Goal: Task Accomplishment & Management: Complete application form

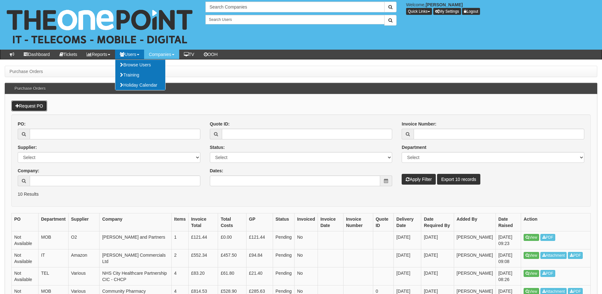
click at [23, 105] on link "Request PO" at bounding box center [29, 106] width 36 height 11
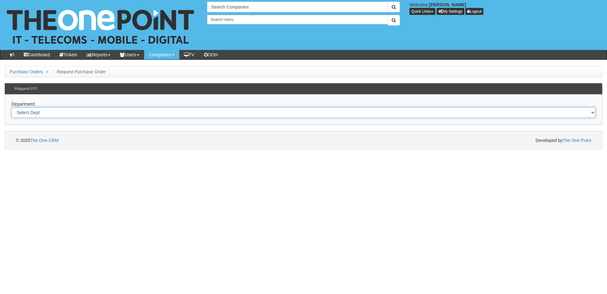
click at [96, 111] on select "Select Dept Digital Internal IT Mobiles Marketing Telecoms" at bounding box center [303, 112] width 584 height 11
select select "?pipeID=&dept=IT"
click at [11, 107] on select "Select Dept Digital Internal IT Mobiles Marketing Telecoms" at bounding box center [303, 112] width 584 height 11
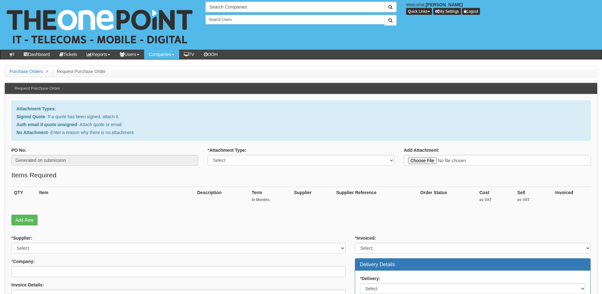
drag, startPoint x: 251, startPoint y: 162, endPoint x: 252, endPoint y: 169, distance: 7.0
click at [251, 162] on select "Select Signed Quote Auth email with quote if unsigned No Attachment" at bounding box center [301, 160] width 187 height 11
click at [250, 162] on select "Select Signed Quote Auth email with quote if unsigned No Attachment" at bounding box center [301, 160] width 187 height 11
select select "No Attachment"
click at [208, 155] on select "Select Signed Quote Auth email with quote if unsigned No Attachment" at bounding box center [301, 160] width 187 height 11
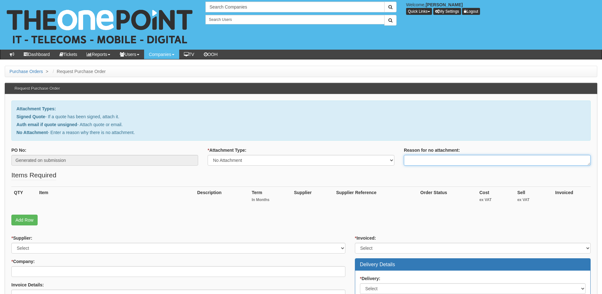
click at [421, 161] on textarea "Reason for no attachment:" at bounding box center [497, 160] width 187 height 11
click at [461, 161] on textarea "Linked to ticket 428107" at bounding box center [497, 160] width 187 height 11
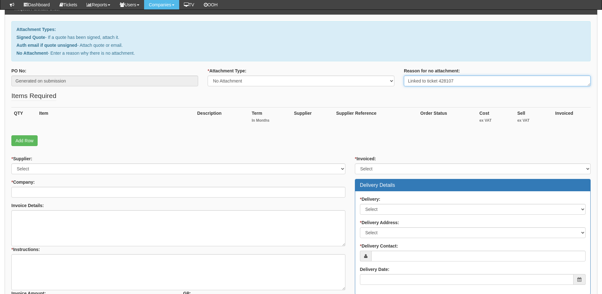
type textarea "Linked to ticket 428107"
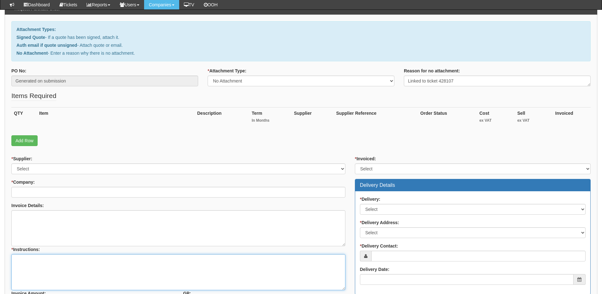
click at [88, 259] on textarea "* Instructions:" at bounding box center [178, 272] width 334 height 36
paste textarea "Linked to ticket 428107"
type textarea "Linked to ticket 428107"
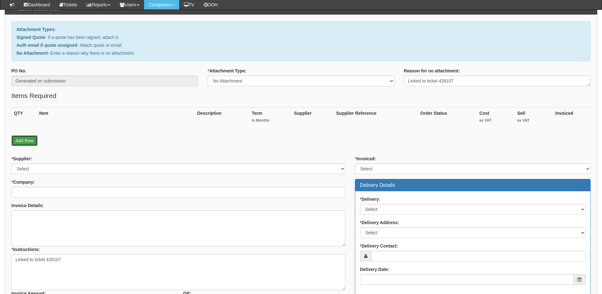
click at [23, 144] on link "Add Row" at bounding box center [24, 140] width 26 height 11
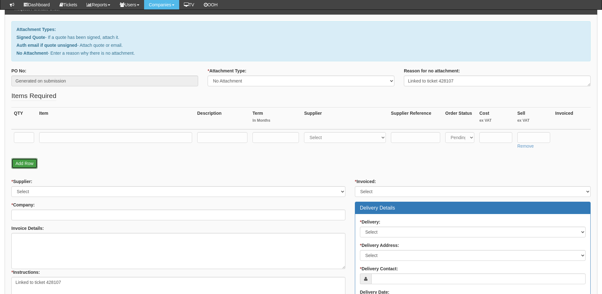
click at [26, 165] on link "Add Row" at bounding box center [24, 163] width 26 height 11
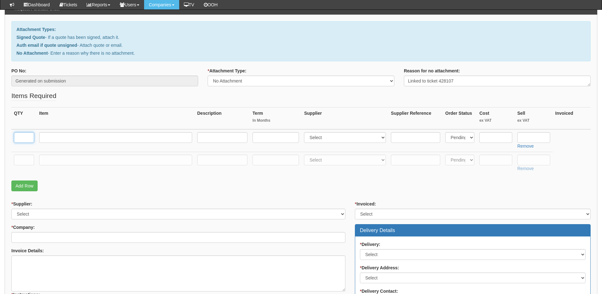
click at [26, 139] on input "text" at bounding box center [24, 137] width 20 height 11
type input "1"
click at [21, 156] on input "text" at bounding box center [24, 160] width 20 height 11
type input "1"
click at [41, 138] on input "text" at bounding box center [115, 137] width 153 height 11
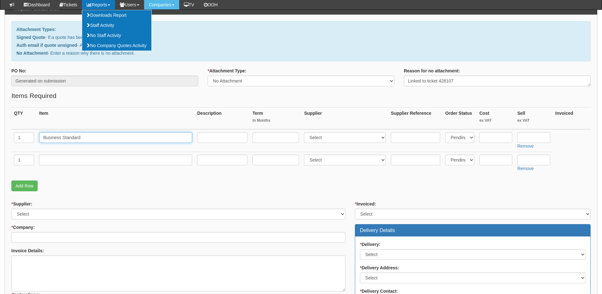
type input "Business Standard"
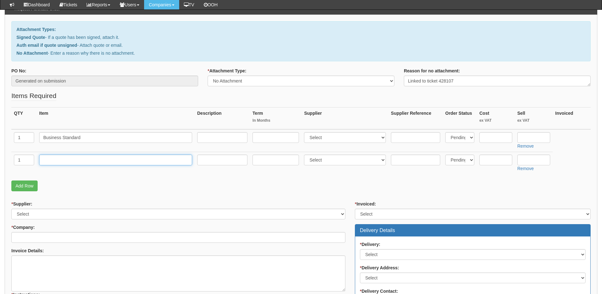
click at [61, 164] on input "text" at bounding box center [115, 160] width 153 height 11
paste input "Exclaimer"
type input "Exclaimering"
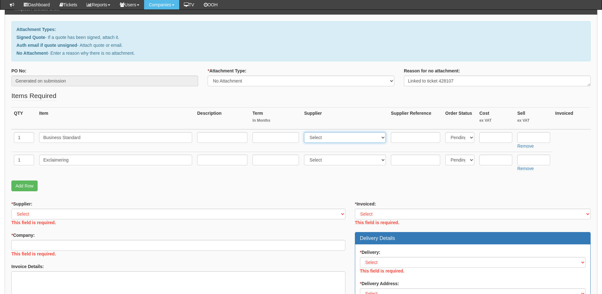
click at [326, 139] on select "Select 123 [DOMAIN_NAME] 1Password 3 4Gon [PERSON_NAME] Electric Ltd Abzorb Acc…" at bounding box center [345, 137] width 82 height 11
select select "291"
click at [306, 132] on select "Select 123 [DOMAIN_NAME] 1Password 3 4Gon [PERSON_NAME] Electric Ltd Abzorb Acc…" at bounding box center [345, 137] width 82 height 11
click at [319, 162] on select "Select 123 [DOMAIN_NAME] 1Password 3 4Gon [PERSON_NAME] Electric Ltd Abzorb Acc…" at bounding box center [345, 160] width 82 height 11
select select "291"
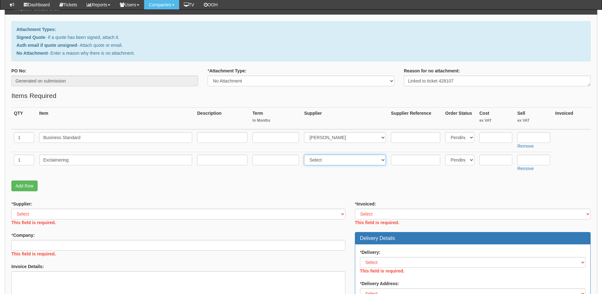
click at [306, 155] on select "Select 123 [DOMAIN_NAME] 1Password 3 4Gon [PERSON_NAME] Electric Ltd Abzorb Acc…" at bounding box center [345, 160] width 82 height 11
click at [496, 137] on input "text" at bounding box center [496, 137] width 33 height 11
paste input "8.22"
type input "8.22"
click at [536, 141] on input "text" at bounding box center [534, 137] width 33 height 11
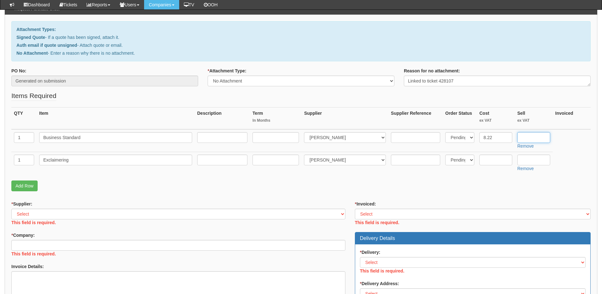
paste input "10.08"
click at [525, 138] on input "10.08" at bounding box center [534, 137] width 33 height 11
type input "10.08"
click at [266, 138] on input "text" at bounding box center [276, 137] width 46 height 11
type input "12"
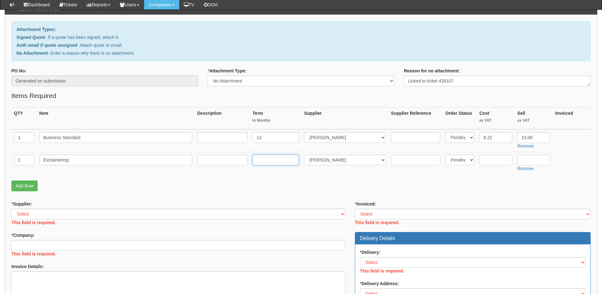
click at [265, 160] on input "text" at bounding box center [276, 160] width 46 height 11
type input "12"
click at [226, 137] on input "text" at bounding box center [222, 137] width 50 height 11
type input "12-months"
click at [218, 162] on input "text" at bounding box center [222, 160] width 50 height 11
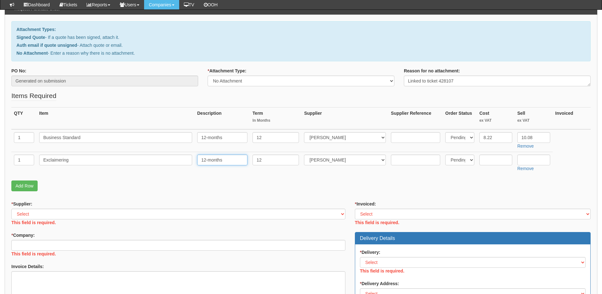
type input "12-months"
click at [500, 162] on input "text" at bounding box center [496, 160] width 33 height 11
paste input "0.73"
click at [488, 160] on input "0.73" at bounding box center [496, 160] width 33 height 11
type input "0.73"
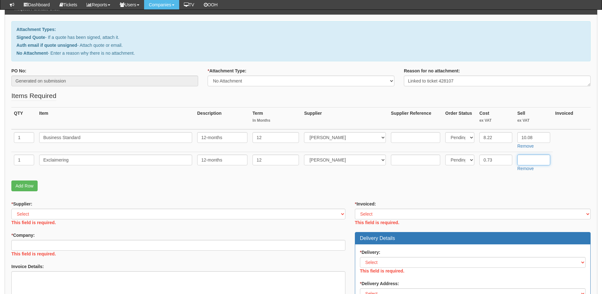
click at [519, 157] on input "text" at bounding box center [534, 160] width 33 height 11
paste input "1.73"
click at [519, 161] on input "1.73" at bounding box center [534, 160] width 33 height 11
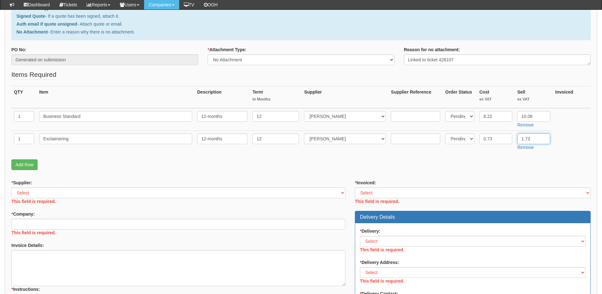
scroll to position [95, 0]
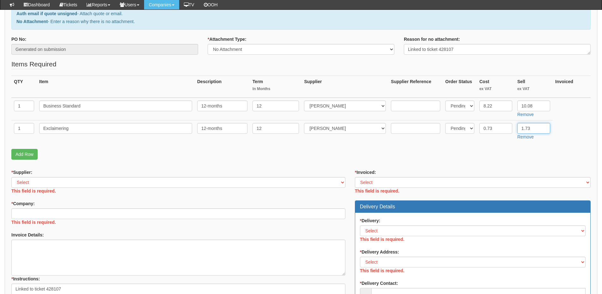
type input "1.73"
click at [70, 180] on select "Select 123 REG.co.uk 1Password 3 4Gon AA Jones Electric Ltd Abzorb Access Group…" at bounding box center [178, 182] width 334 height 11
select select "291"
click at [11, 177] on select "Select 123 REG.co.uk 1Password 3 4Gon AA Jones Electric Ltd Abzorb Access Group…" at bounding box center [178, 182] width 334 height 11
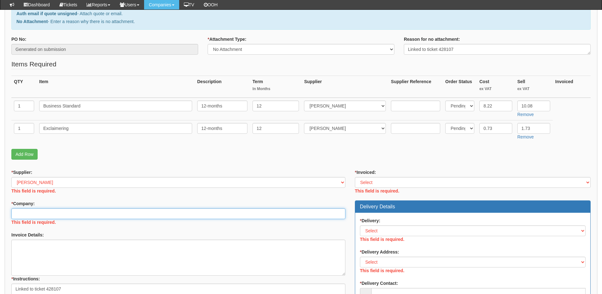
click at [65, 217] on div "* Company: This field is required." at bounding box center [178, 214] width 334 height 27
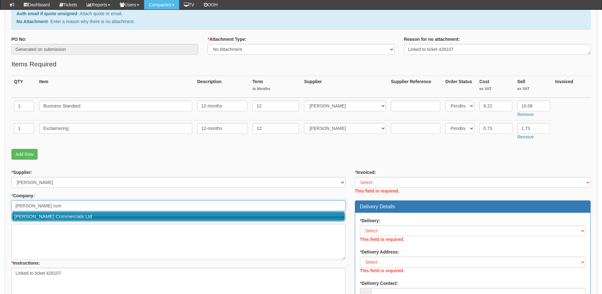
click at [64, 215] on link "Thompson Commercials Ltd" at bounding box center [178, 216] width 333 height 9
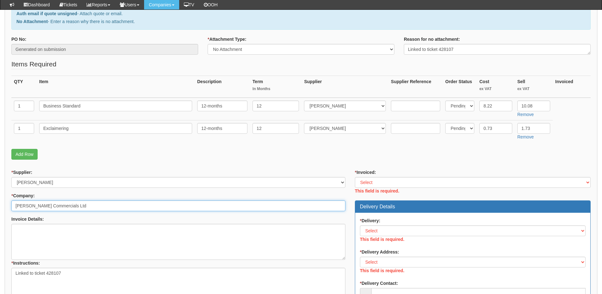
type input "Thompson Commercials Ltd"
click at [378, 181] on select "Select Yes No N/A STB (part of order)" at bounding box center [473, 182] width 236 height 11
select select "2"
click at [355, 177] on select "Select Yes No N/A STB (part of order)" at bounding box center [473, 182] width 236 height 11
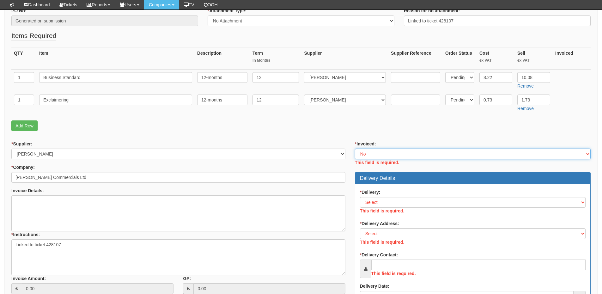
scroll to position [158, 0]
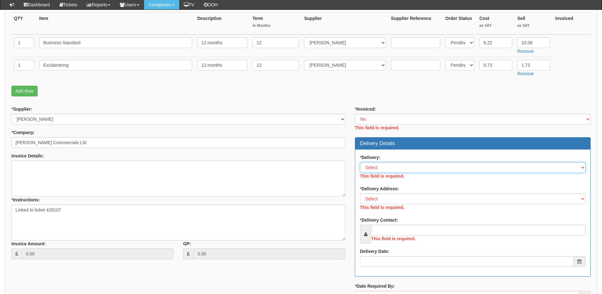
click at [381, 169] on div "* Delivery: Select No Not Applicable Yes This field is required." at bounding box center [473, 167] width 226 height 27
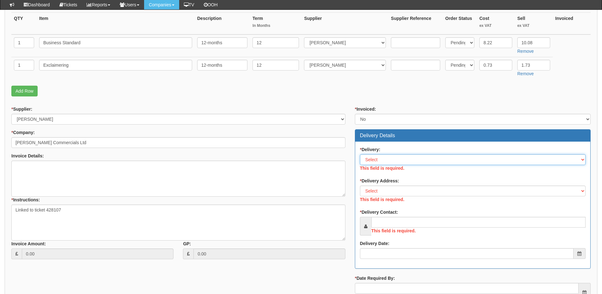
select select "3"
click at [360, 154] on select "Select No Not Applicable Yes" at bounding box center [473, 159] width 226 height 11
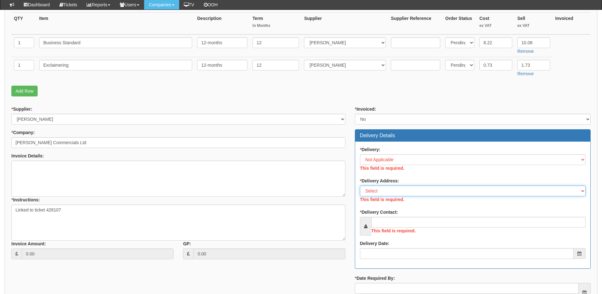
click at [383, 187] on select "Select Not Applicable Main Address - HU3 4UQ Other" at bounding box center [473, 191] width 226 height 11
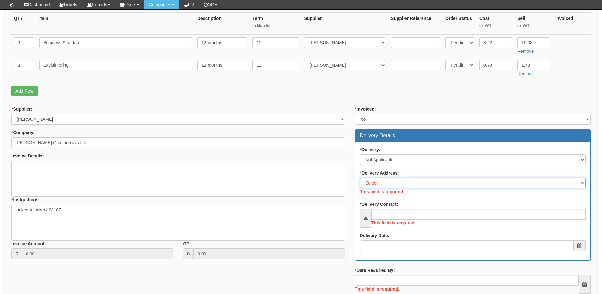
select select "N/A"
click at [360, 178] on select "Select Not Applicable Main Address - HU3 4UQ Other" at bounding box center [473, 183] width 226 height 11
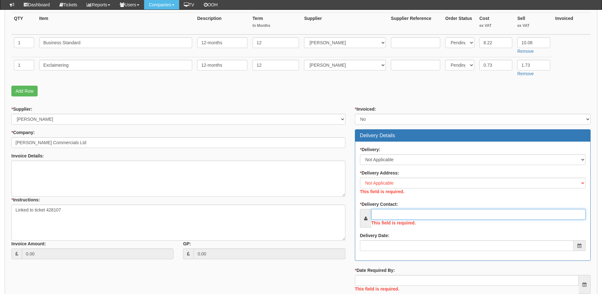
click at [387, 215] on div "This field is required." at bounding box center [473, 218] width 226 height 19
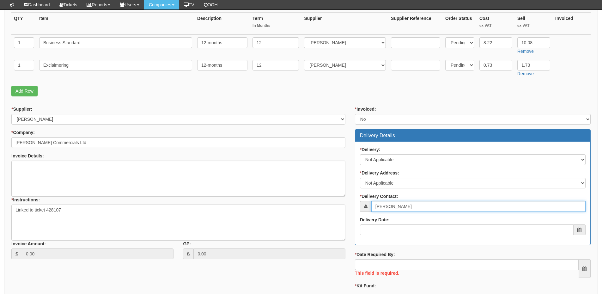
type input "Cara Innes"
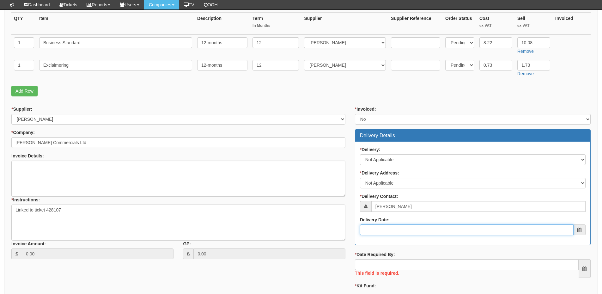
click at [387, 231] on input "Delivery Date:" at bounding box center [467, 230] width 214 height 11
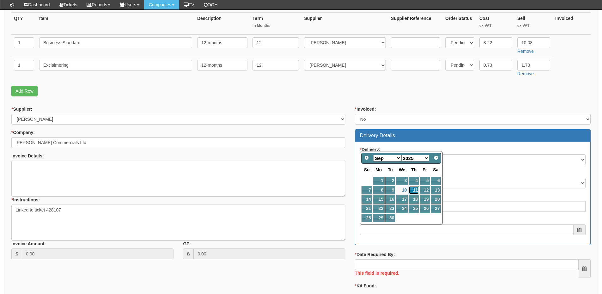
click at [414, 191] on link "11" at bounding box center [414, 190] width 10 height 9
type input "2025-09-11"
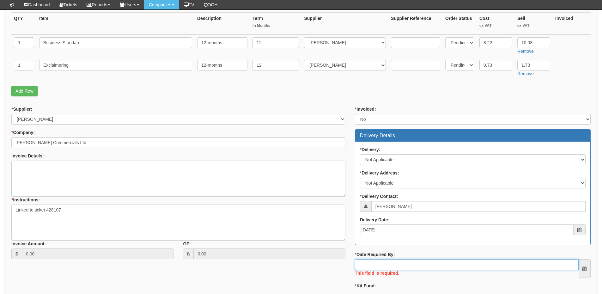
click at [405, 267] on input "* Date Required By:" at bounding box center [467, 264] width 224 height 11
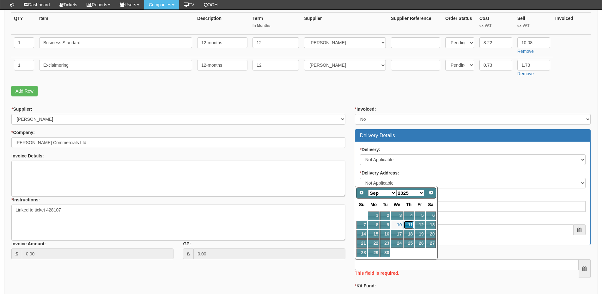
click at [411, 225] on link "11" at bounding box center [409, 225] width 10 height 9
type input "2025-09-11"
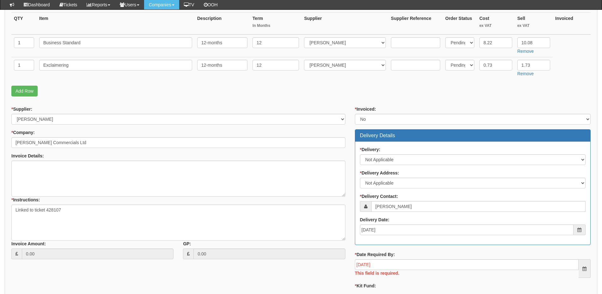
scroll to position [221, 0]
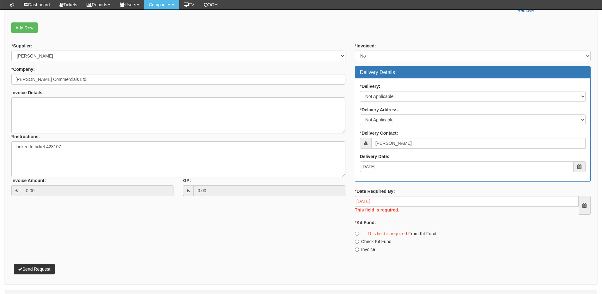
click at [376, 245] on div "* Kit Fund: This field is required. From Kit Fund Check Kit Fund Invoice" at bounding box center [473, 235] width 236 height 33
click at [373, 247] on label "Invoice" at bounding box center [365, 249] width 20 height 6
click at [359, 248] on input "Invoice" at bounding box center [357, 250] width 4 height 4
radio input "true"
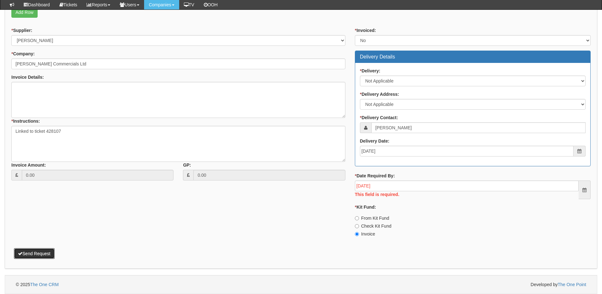
click at [46, 255] on button "Send Request" at bounding box center [34, 253] width 41 height 11
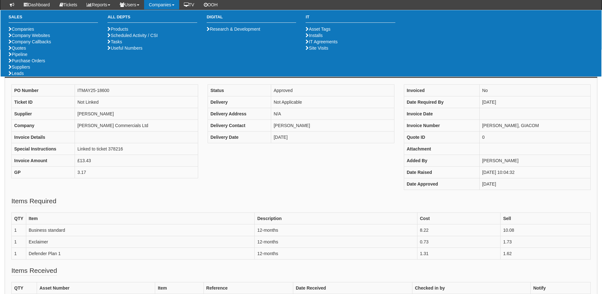
scroll to position [63, 0]
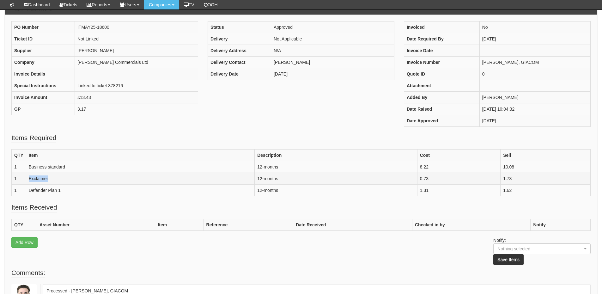
drag, startPoint x: 29, startPoint y: 177, endPoint x: 56, endPoint y: 177, distance: 27.5
click at [56, 177] on td "Exclaimer" at bounding box center [140, 179] width 229 height 12
copy td "Exclaimer"
drag, startPoint x: 435, startPoint y: 167, endPoint x: 419, endPoint y: 167, distance: 16.8
click at [419, 167] on td "8.22" at bounding box center [458, 167] width 83 height 12
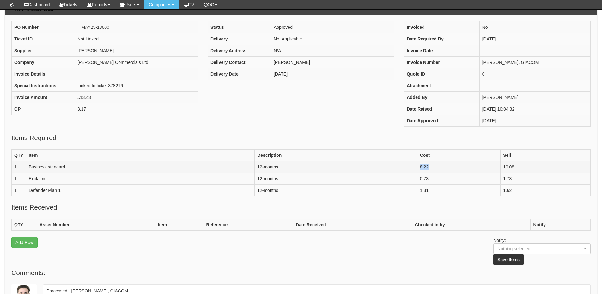
copy td "8.22"
drag, startPoint x: 518, startPoint y: 165, endPoint x: 500, endPoint y: 166, distance: 17.8
click at [500, 166] on tr "1 Business standard 12-months 8.22 10.08" at bounding box center [301, 167] width 579 height 12
copy tr "10.08"
drag, startPoint x: 435, startPoint y: 180, endPoint x: 414, endPoint y: 179, distance: 21.5
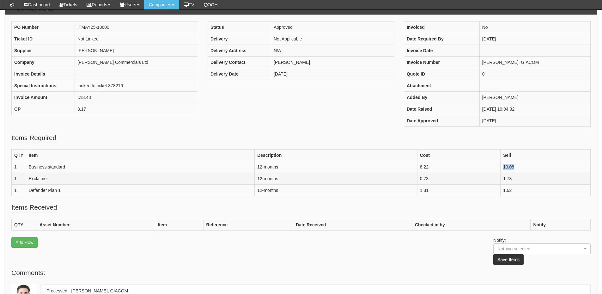
click at [414, 179] on tr "1 Exclaimer 12-months 0.73 1.73" at bounding box center [301, 179] width 579 height 12
copy tr "0.73"
drag, startPoint x: 510, startPoint y: 178, endPoint x: 497, endPoint y: 179, distance: 12.4
click at [497, 179] on tr "1 Exclaimer 12-months 0.73 1.73" at bounding box center [301, 179] width 579 height 12
copy tr "1.73"
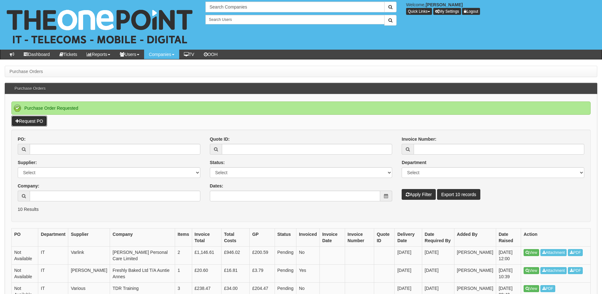
click at [37, 123] on link "Request PO" at bounding box center [29, 121] width 36 height 11
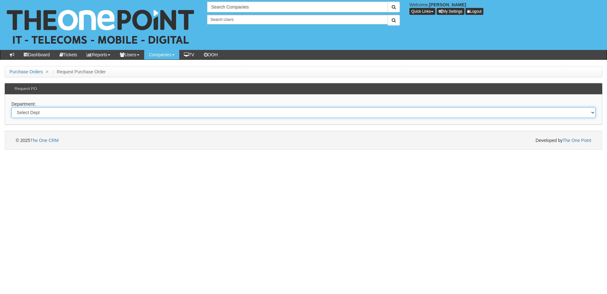
drag, startPoint x: 178, startPoint y: 114, endPoint x: 178, endPoint y: 118, distance: 3.8
click at [178, 114] on select "Select Dept Digital Internal IT Mobiles Marketing Telecoms" at bounding box center [303, 112] width 584 height 11
select select "?pipeID=&dept=IT"
click at [11, 107] on select "Select Dept Digital Internal IT Mobiles Marketing Telecoms" at bounding box center [303, 112] width 584 height 11
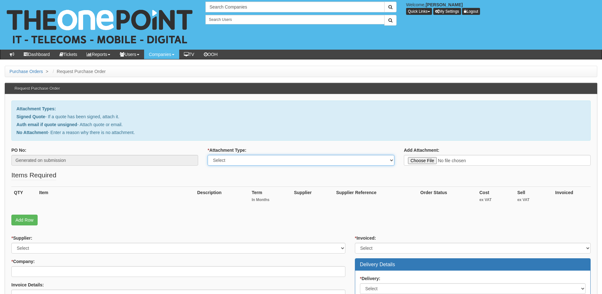
drag, startPoint x: 0, startPoint y: 0, endPoint x: 241, endPoint y: 159, distance: 288.5
click at [241, 158] on select "Select Signed Quote Auth email with quote if unsigned No Attachment" at bounding box center [301, 160] width 187 height 11
select select "Signed Quote"
click at [208, 155] on select "Select Signed Quote Auth email with quote if unsigned No Attachment" at bounding box center [301, 160] width 187 height 11
type input "C:\fakepath\[PERSON_NAME] Group Limited - Cab Tidy .pdf"
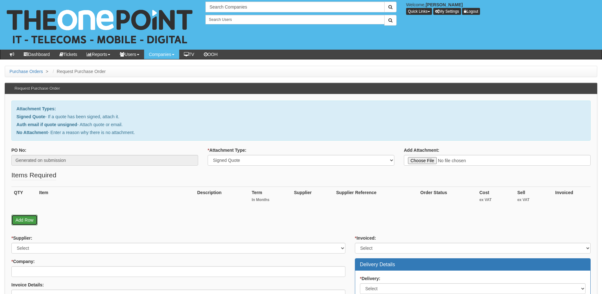
click at [15, 216] on link "Add Row" at bounding box center [24, 220] width 26 height 11
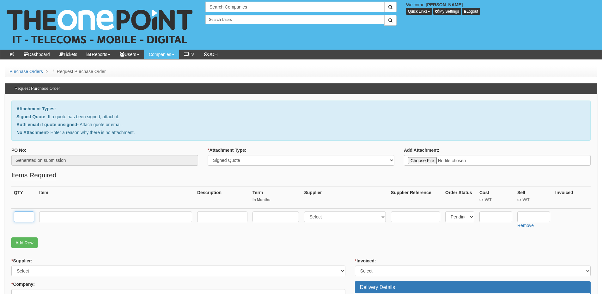
click at [23, 215] on input "text" at bounding box center [24, 217] width 20 height 11
type input "1"
click at [72, 215] on input "text" at bounding box center [115, 217] width 153 height 11
paste input "Comms Cab Tidy - 2 Engineers Half Day OOH"
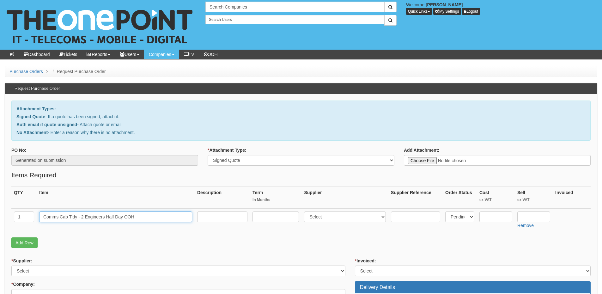
type input "Comms Cab Tidy - 2 Engineers Half Day OOH"
click at [208, 215] on input "text" at bounding box center [222, 217] width 50 height 11
paste input "Out Of Hours Saturday Full Day Tidy of Comms Cab & Support with Office Move Rem…"
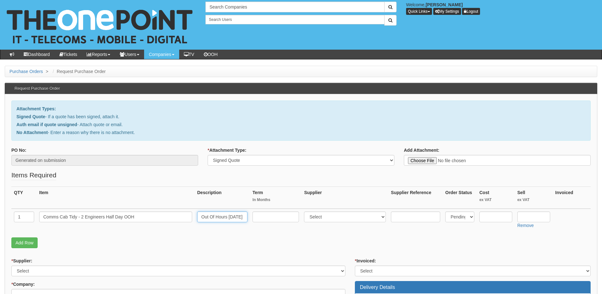
scroll to position [0, 284]
type input "Out Of Hours Saturday Full Day Tidy of Comms Cab & Support with Office Move Rem…"
click at [29, 242] on link "Add Row" at bounding box center [24, 243] width 26 height 11
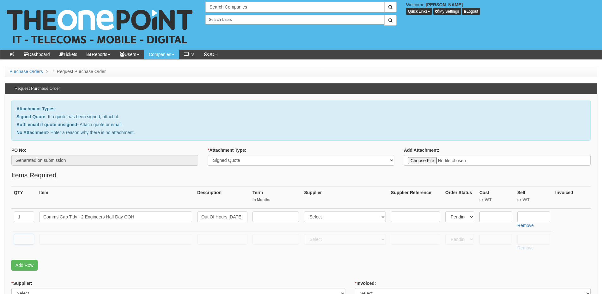
click at [22, 240] on input "text" at bounding box center [24, 239] width 20 height 11
type input "1"
click at [46, 240] on input "text" at bounding box center [115, 239] width 153 height 11
click at [74, 237] on input "text" at bounding box center [115, 239] width 153 height 11
paste input "Patch Cable Assortment"
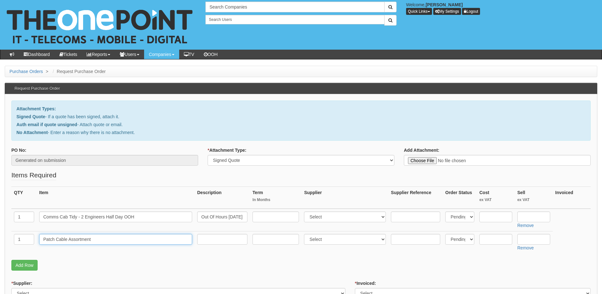
type input "Patch Cable Assortment"
click at [529, 218] on input "text" at bounding box center [534, 217] width 33 height 11
type input "1395"
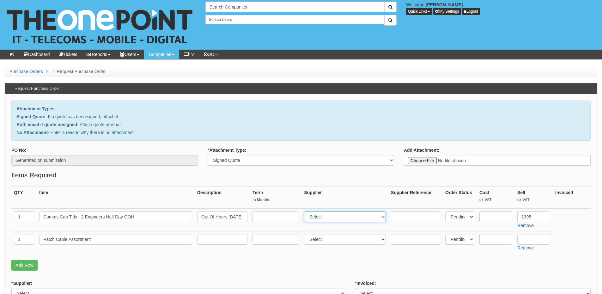
click at [316, 216] on select "Select 123 REG.co.uk 1Password 3 4Gon AA Jones Electric Ltd Abzorb Access Group…" at bounding box center [345, 217] width 82 height 11
select select "81"
click at [306, 212] on select "Select 123 REG.co.uk 1Password 3 4Gon AA Jones Electric Ltd Abzorb Access Group…" at bounding box center [345, 217] width 82 height 11
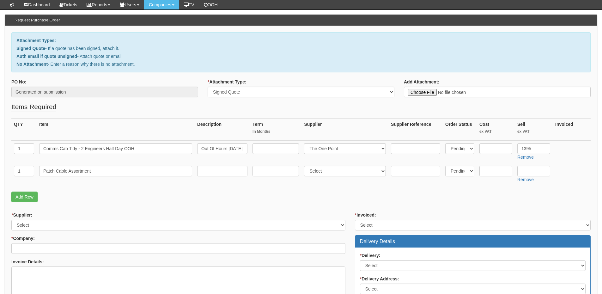
scroll to position [63, 0]
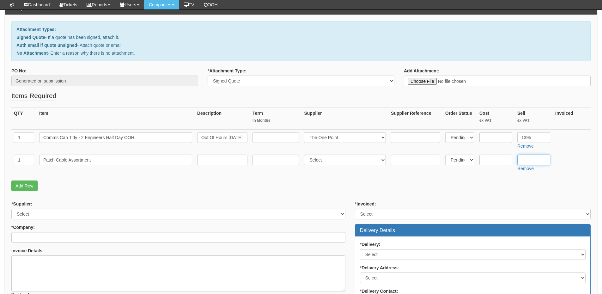
click at [531, 157] on input "text" at bounding box center [534, 160] width 33 height 11
type input "95"
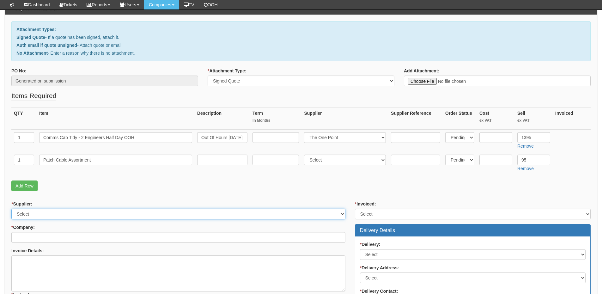
click at [74, 211] on select "Select 123 REG.co.uk 1Password 3 4Gon AA Jones Electric Ltd Abzorb Access Group…" at bounding box center [178, 214] width 334 height 11
select select "124"
click at [11, 209] on select "Select 123 REG.co.uk 1Password 3 4Gon AA Jones Electric Ltd Abzorb Access Group…" at bounding box center [178, 214] width 334 height 11
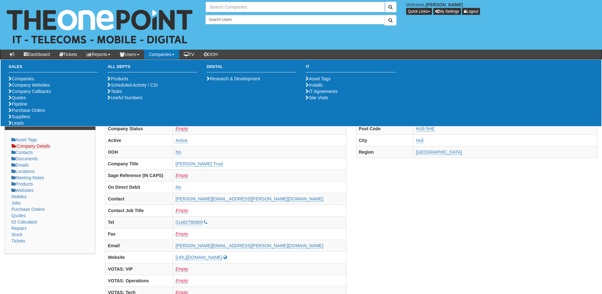
click at [222, 4] on input "text" at bounding box center [295, 7] width 179 height 11
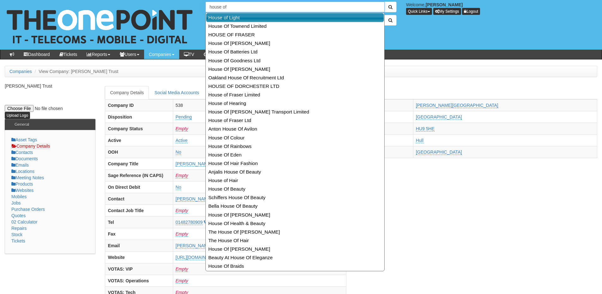
click at [226, 16] on link "House of Light" at bounding box center [295, 17] width 178 height 9
type input "House of Light"
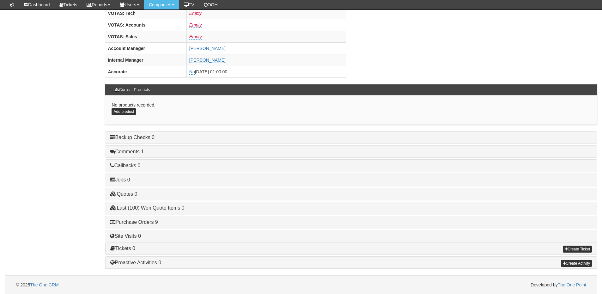
scroll to position [263, 0]
click at [146, 223] on link "Purchase Orders 9" at bounding box center [134, 221] width 48 height 5
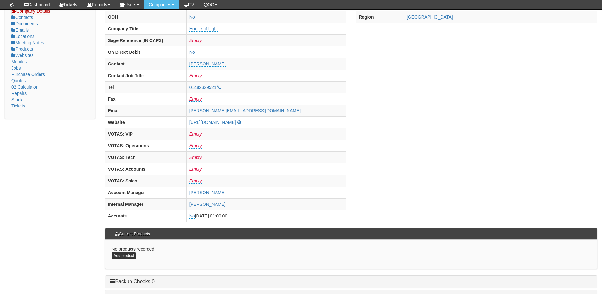
scroll to position [0, 0]
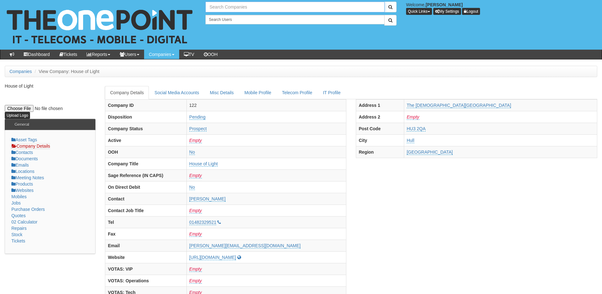
click at [225, 5] on input "text" at bounding box center [295, 7] width 179 height 11
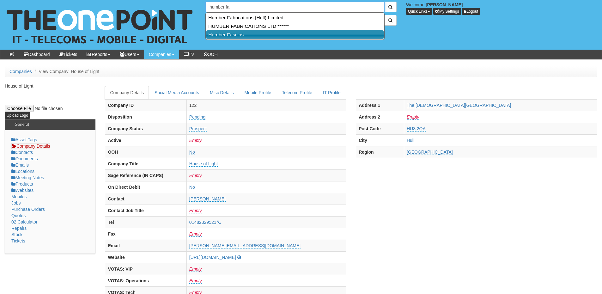
click at [228, 32] on link "Humber Fascias" at bounding box center [295, 34] width 178 height 9
type input "Humber Fascias"
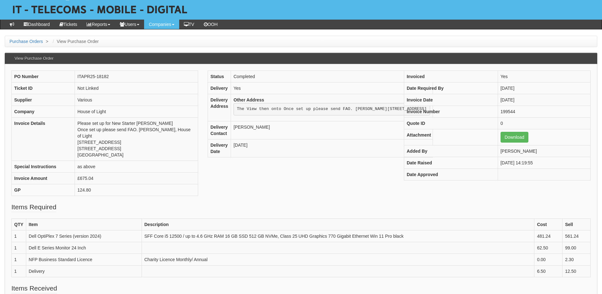
scroll to position [32, 0]
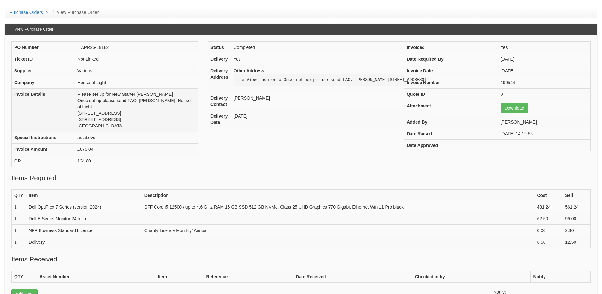
scroll to position [63, 0]
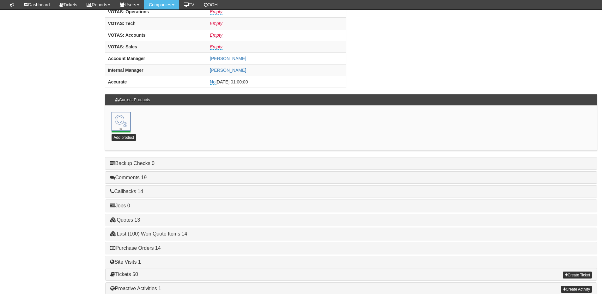
scroll to position [279, 0]
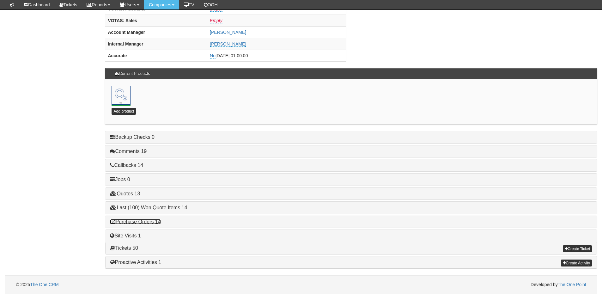
click at [154, 221] on link "Purchase Orders 14" at bounding box center [135, 221] width 51 height 5
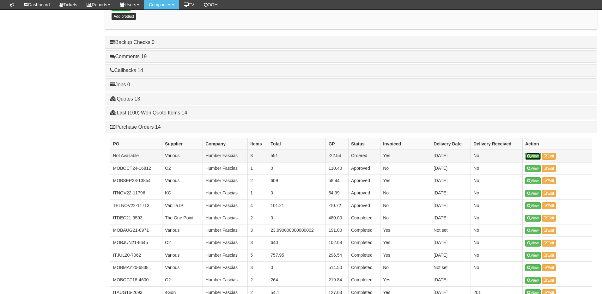
scroll to position [374, 0]
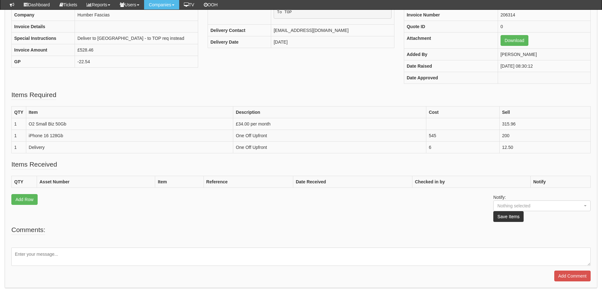
scroll to position [127, 0]
